Goal: Information Seeking & Learning: Learn about a topic

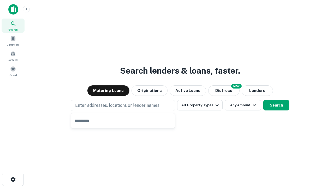
type input "**********"
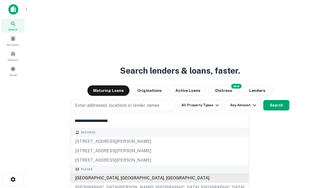
click at [125, 178] on div "[GEOGRAPHIC_DATA], [GEOGRAPHIC_DATA], [GEOGRAPHIC_DATA]" at bounding box center [160, 177] width 178 height 9
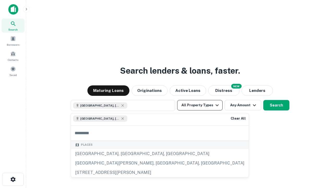
click at [200, 105] on button "All Property Types" at bounding box center [199, 105] width 45 height 10
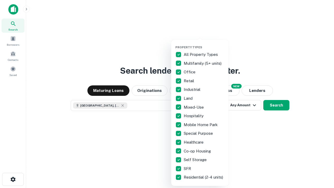
click at [204, 44] on button "button" at bounding box center [203, 44] width 57 height 0
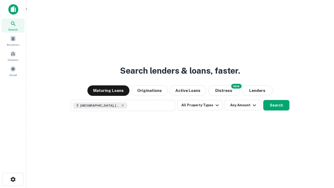
scroll to position [8, 0]
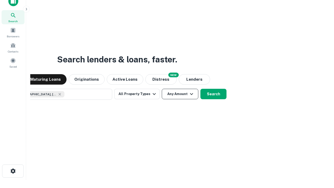
click at [162, 89] on button "Any Amount" at bounding box center [180, 94] width 37 height 10
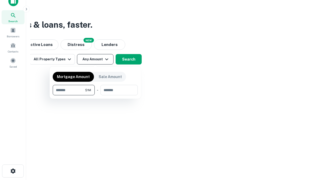
type input "*******"
click at [95, 95] on button "button" at bounding box center [95, 95] width 85 height 0
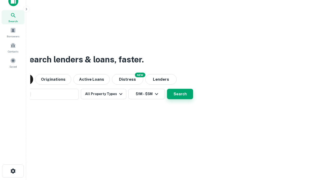
click at [167, 89] on button "Search" at bounding box center [180, 94] width 26 height 10
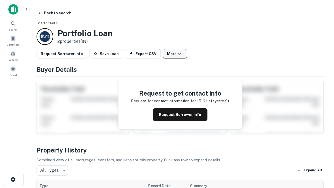
click at [175, 54] on button "More" at bounding box center [175, 53] width 24 height 9
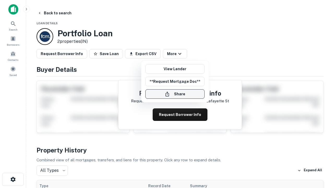
click at [175, 94] on button "Share" at bounding box center [174, 93] width 59 height 9
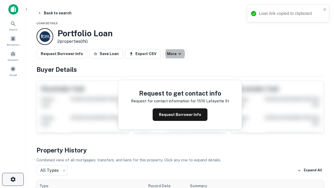
click at [13, 179] on icon "button" at bounding box center [13, 179] width 6 height 6
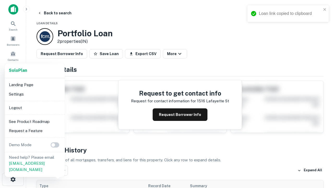
click at [34, 107] on li "Logout" at bounding box center [35, 107] width 56 height 9
